Goal: Task Accomplishment & Management: Complete application form

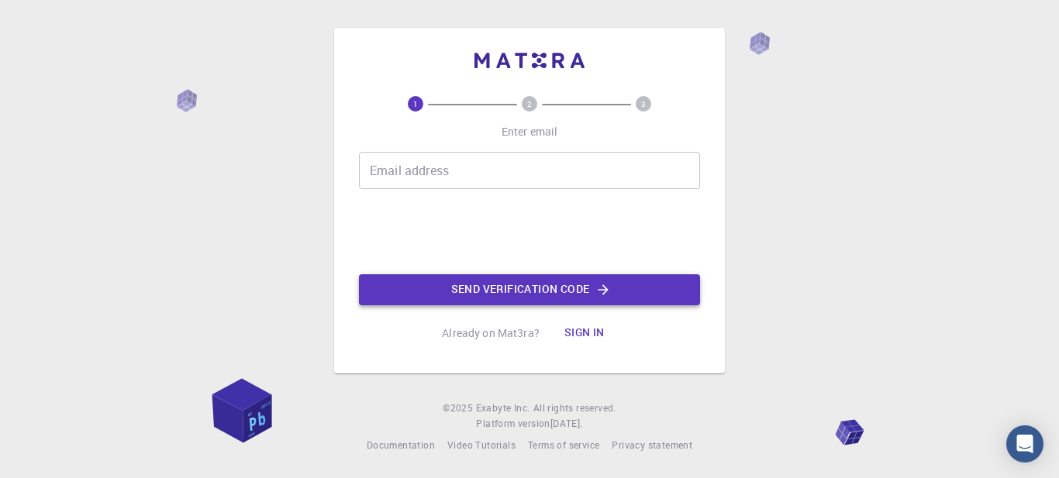
click at [533, 294] on button "Send verification code" at bounding box center [529, 289] width 341 height 31
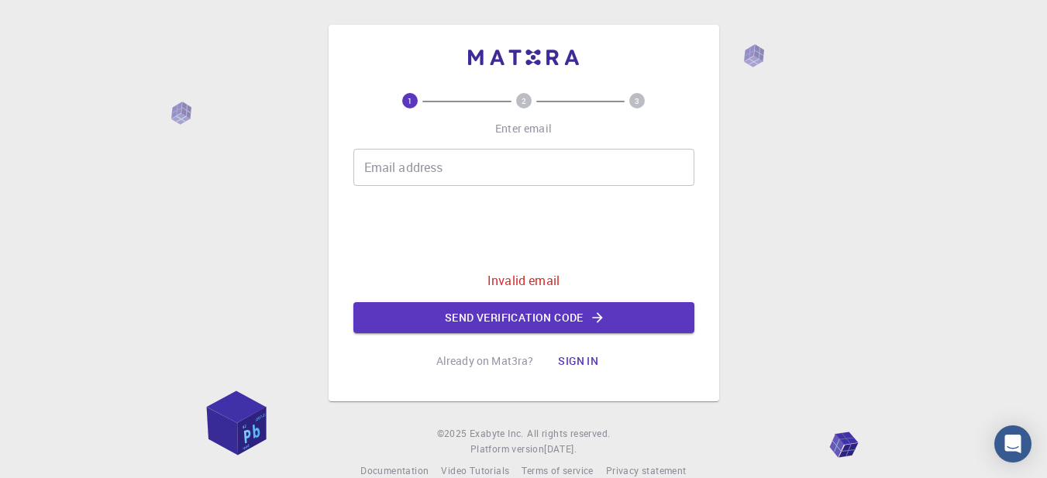
click at [491, 171] on input "Email address" at bounding box center [524, 167] width 341 height 37
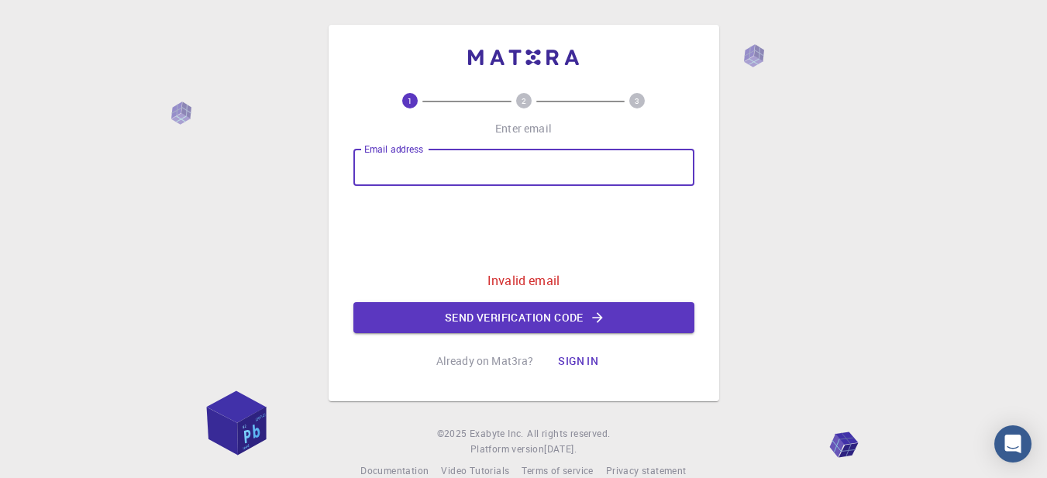
type input "[EMAIL_ADDRESS][DOMAIN_NAME]"
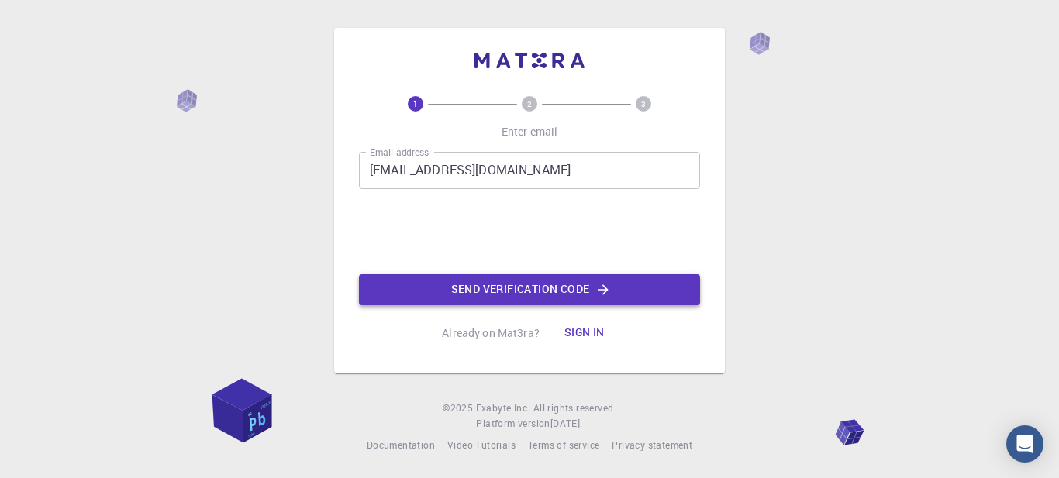
click at [575, 285] on button "Send verification code" at bounding box center [529, 289] width 341 height 31
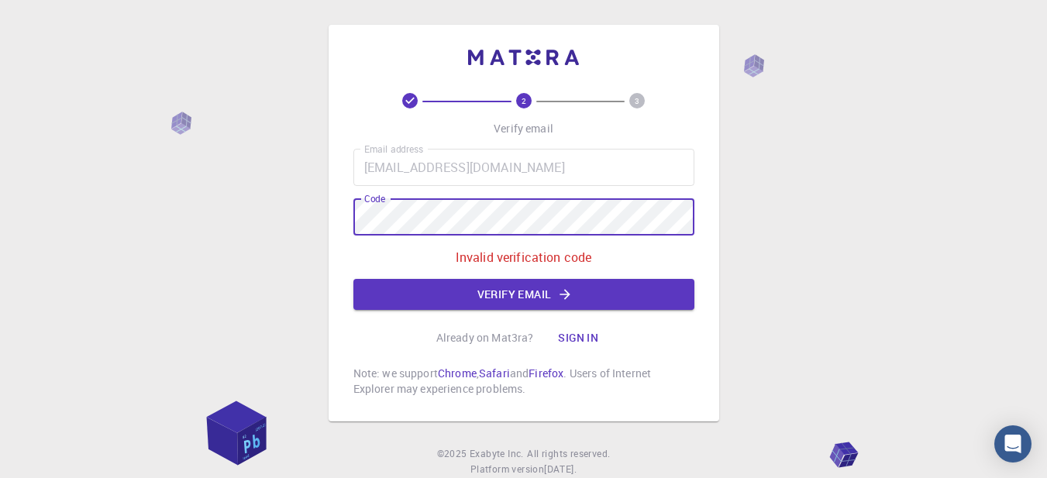
click at [554, 195] on div "Email address [EMAIL_ADDRESS][DOMAIN_NAME] Email address Code Code Invalid veri…" at bounding box center [524, 229] width 341 height 161
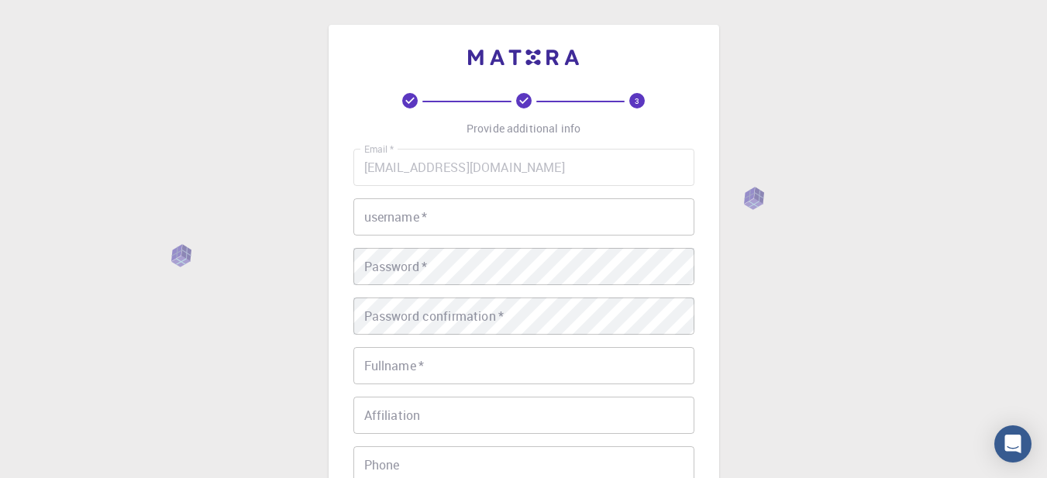
click at [518, 214] on input "username   *" at bounding box center [524, 216] width 341 height 37
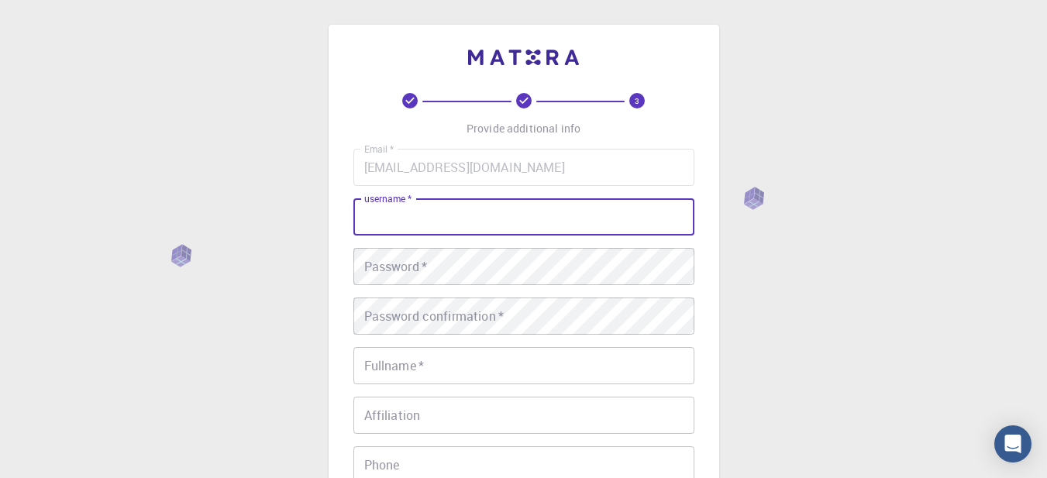
click at [501, 231] on input "username   *" at bounding box center [524, 216] width 341 height 37
type input "za"
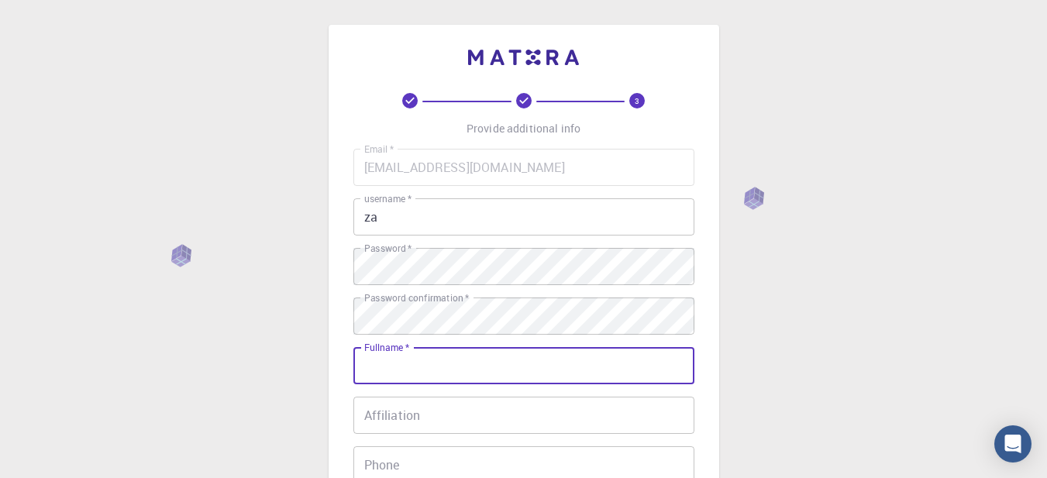
click at [471, 352] on input "Fullname   *" at bounding box center [524, 365] width 341 height 37
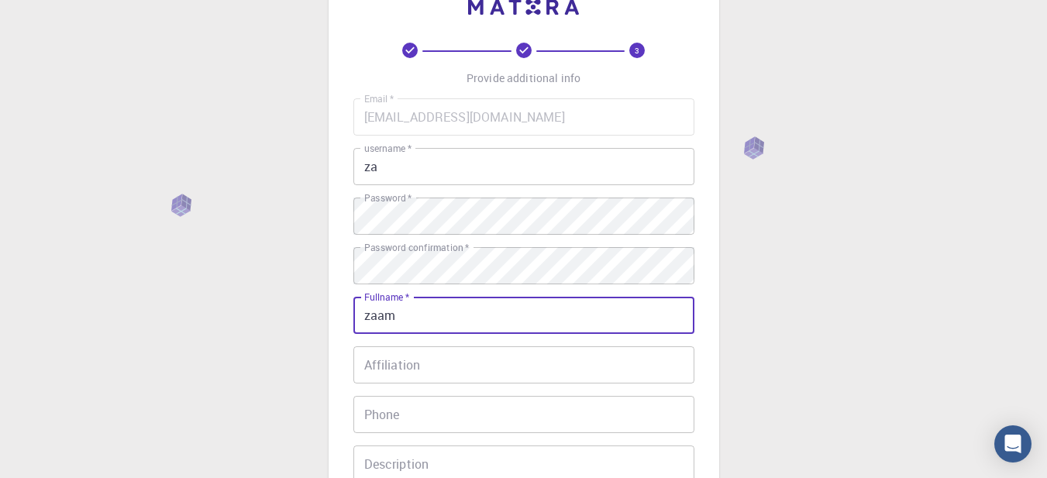
scroll to position [78, 0]
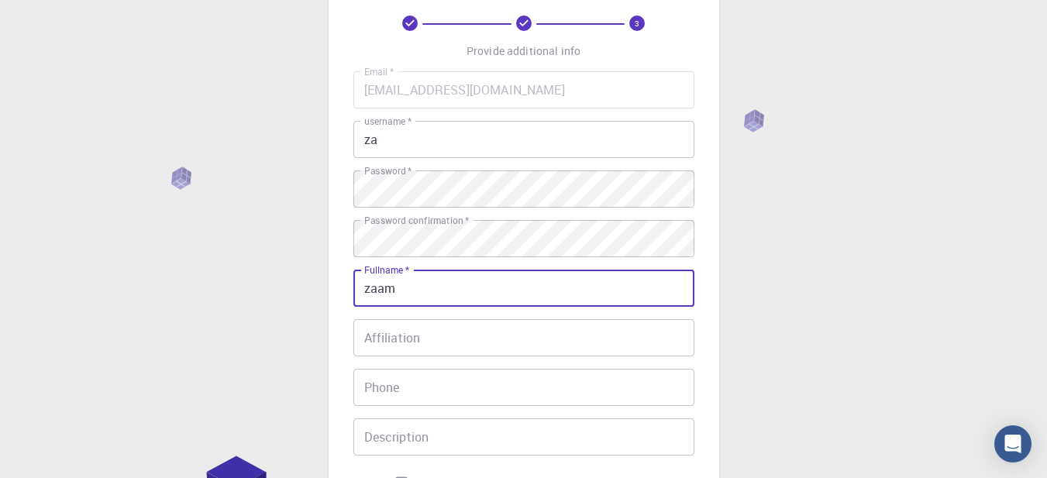
type input "zaam"
click at [462, 329] on input "Affiliation" at bounding box center [524, 337] width 341 height 37
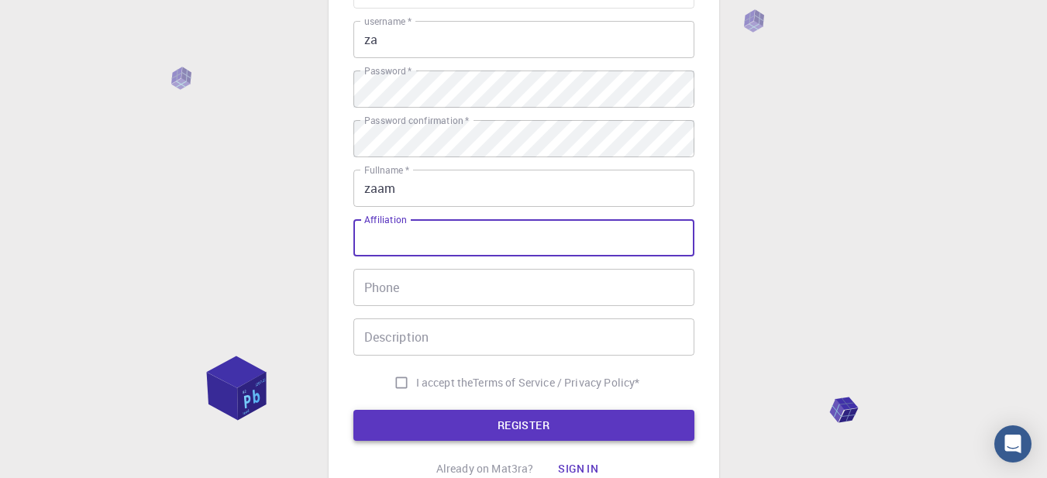
scroll to position [311, 0]
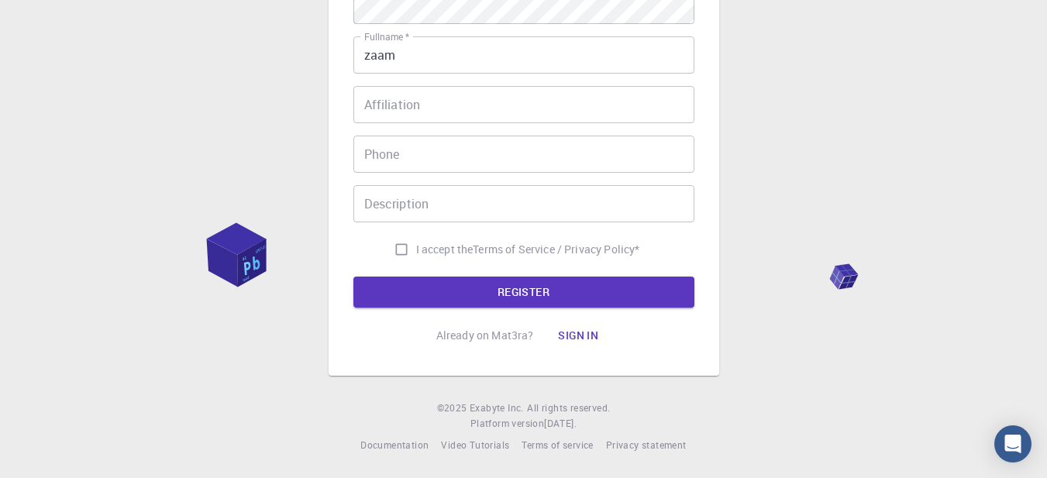
click at [479, 309] on div "3 Provide additional info Email   * [EMAIL_ADDRESS][DOMAIN_NAME] Email   * user…" at bounding box center [524, 66] width 341 height 569
click at [445, 240] on label "I accept the Terms of Service / Privacy Policy *" at bounding box center [514, 249] width 254 height 29
click at [416, 240] on input "I accept the Terms of Service / Privacy Policy *" at bounding box center [401, 249] width 29 height 29
checkbox input "true"
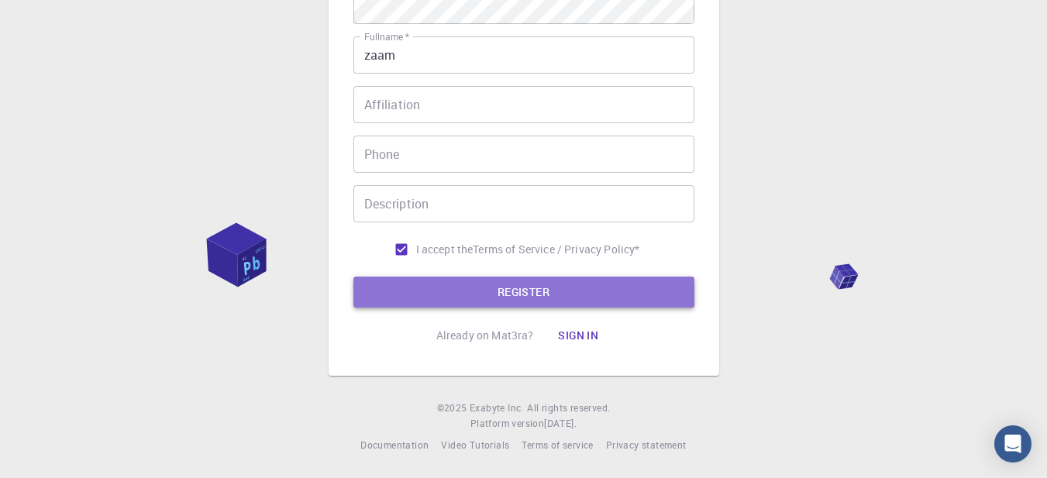
click at [440, 278] on button "REGISTER" at bounding box center [524, 292] width 341 height 31
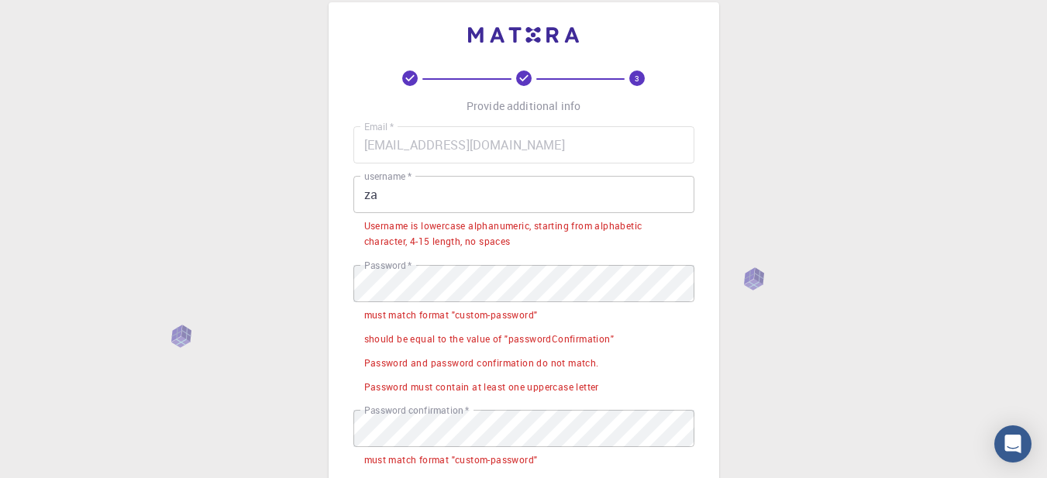
scroll to position [0, 0]
